Goal: Information Seeking & Learning: Learn about a topic

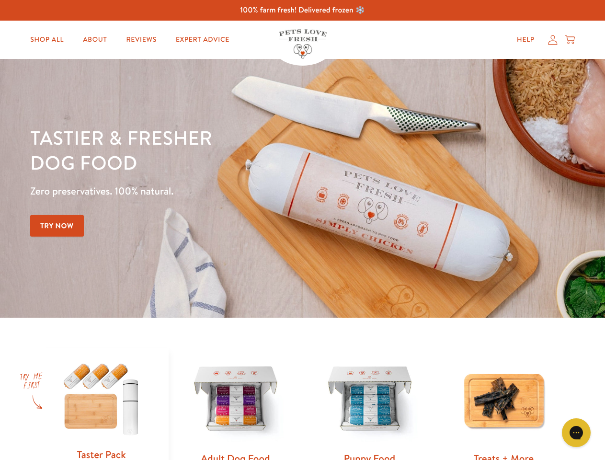
click at [302, 230] on div "Tastier & fresher dog food Zero preservatives. 100% natural. Try Now" at bounding box center [211, 188] width 363 height 126
click at [576, 432] on icon "Gorgias live chat" at bounding box center [575, 431] width 9 height 9
